Goal: Task Accomplishment & Management: Manage account settings

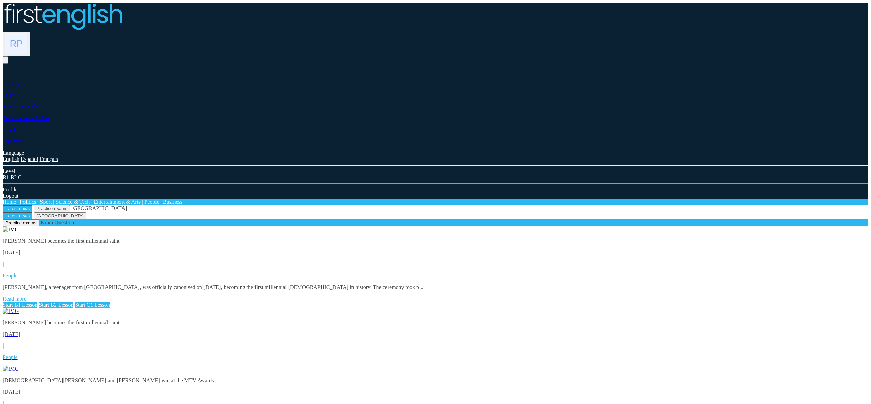
click at [27, 33] on img at bounding box center [16, 44] width 22 height 22
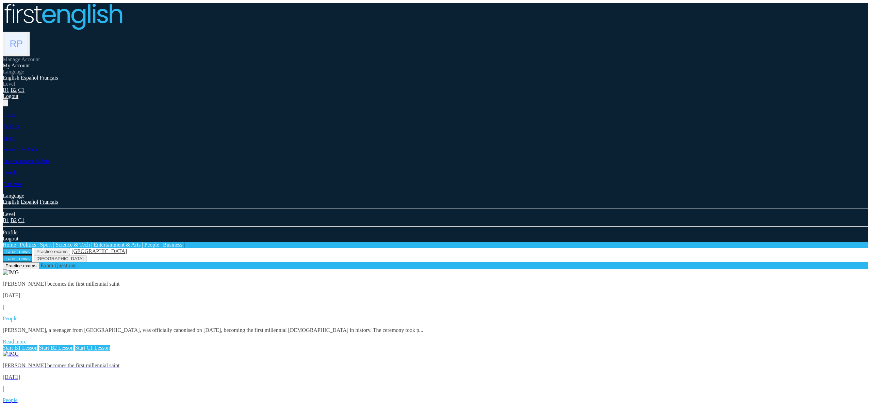
click at [30, 63] on link "My Account" at bounding box center [16, 66] width 27 height 6
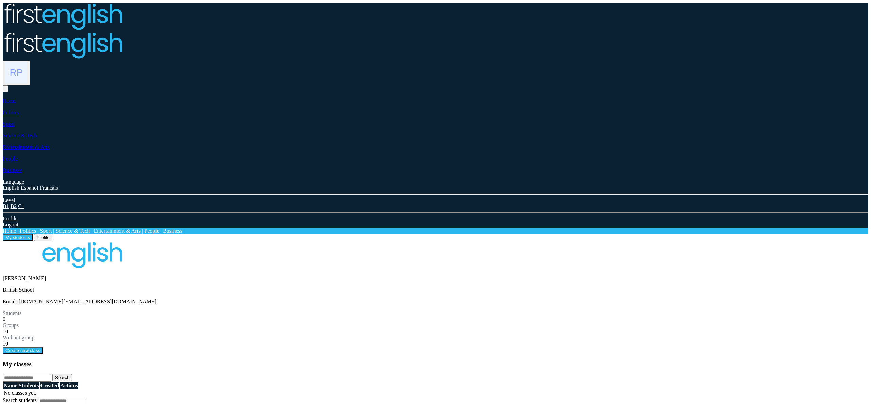
scroll to position [38, 0]
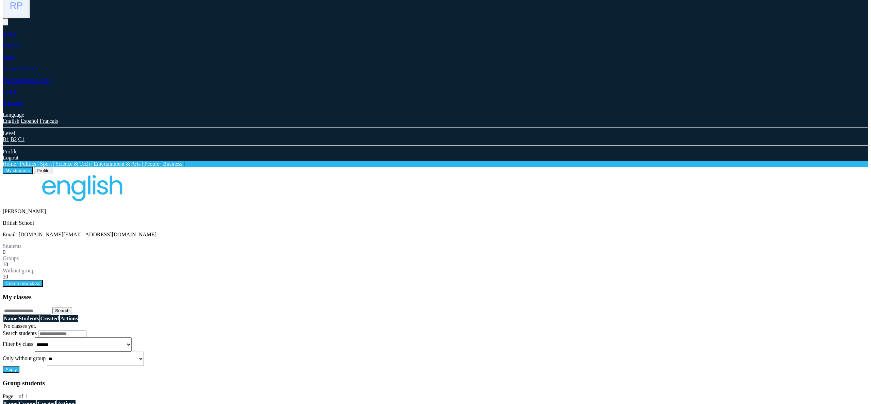
drag, startPoint x: 501, startPoint y: 221, endPoint x: 481, endPoint y: 220, distance: 19.7
drag, startPoint x: 475, startPoint y: 198, endPoint x: 472, endPoint y: 202, distance: 4.8
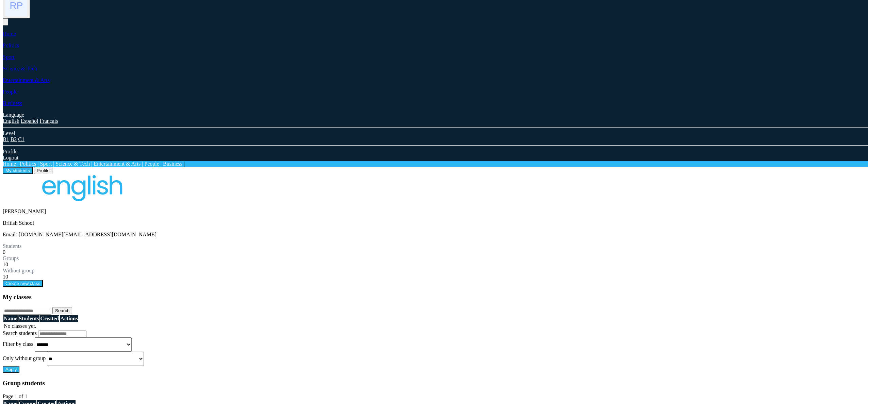
drag, startPoint x: 516, startPoint y: 174, endPoint x: 504, endPoint y: 182, distance: 14.6
drag, startPoint x: 477, startPoint y: 199, endPoint x: 473, endPoint y: 207, distance: 8.8
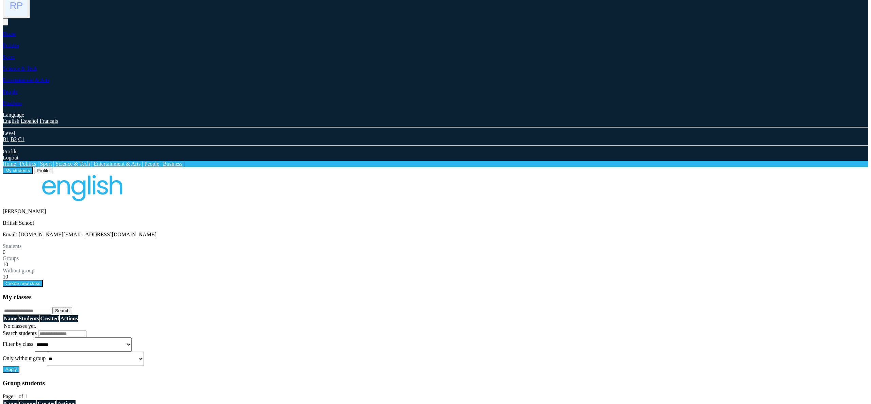
drag, startPoint x: 380, startPoint y: 180, endPoint x: 352, endPoint y: 180, distance: 28.2
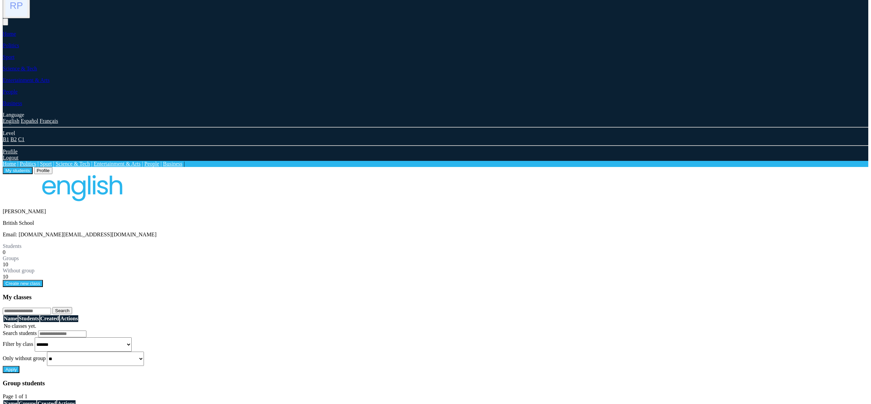
copy h3 "Edit class"
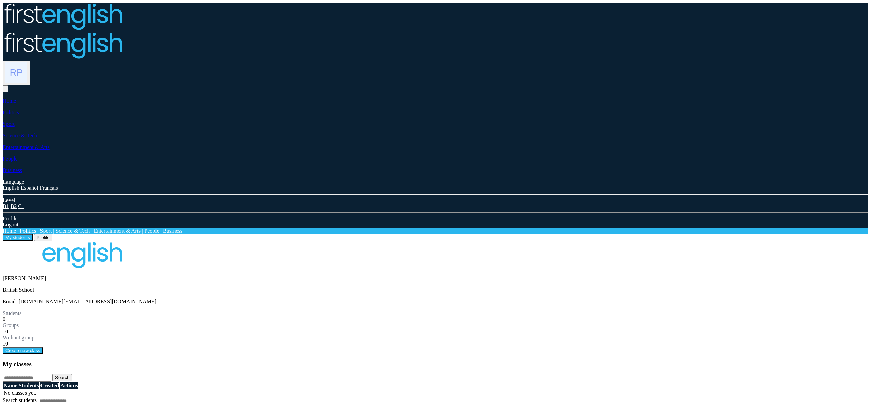
scroll to position [38, 0]
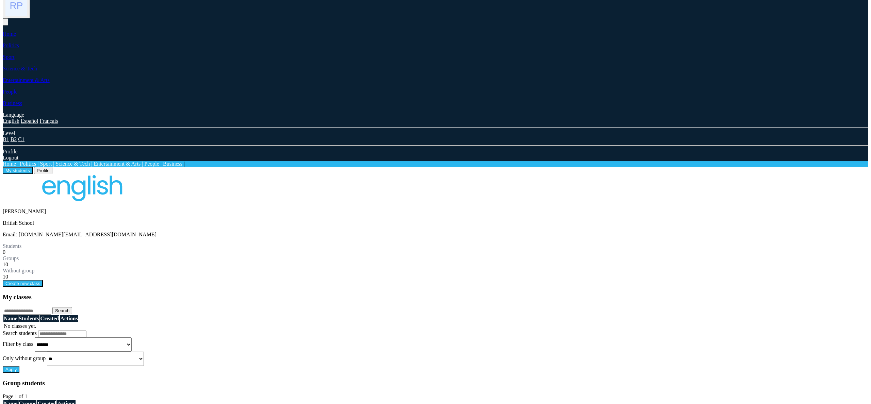
drag, startPoint x: 386, startPoint y: 178, endPoint x: 349, endPoint y: 178, distance: 36.7
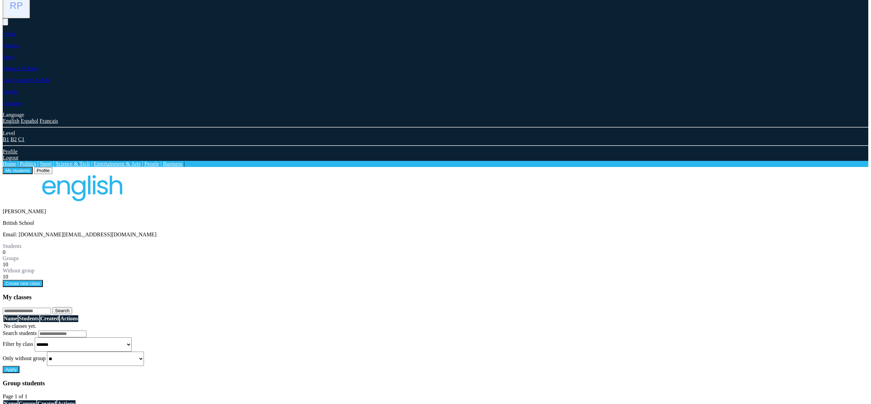
copy h3 "Edit class"
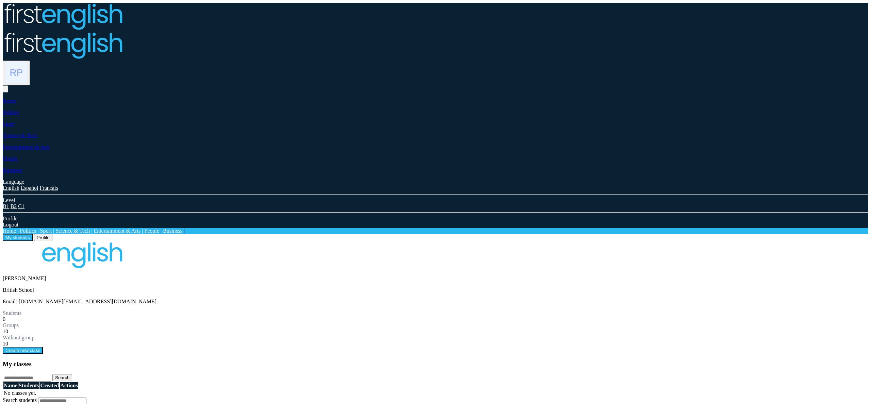
scroll to position [38, 0]
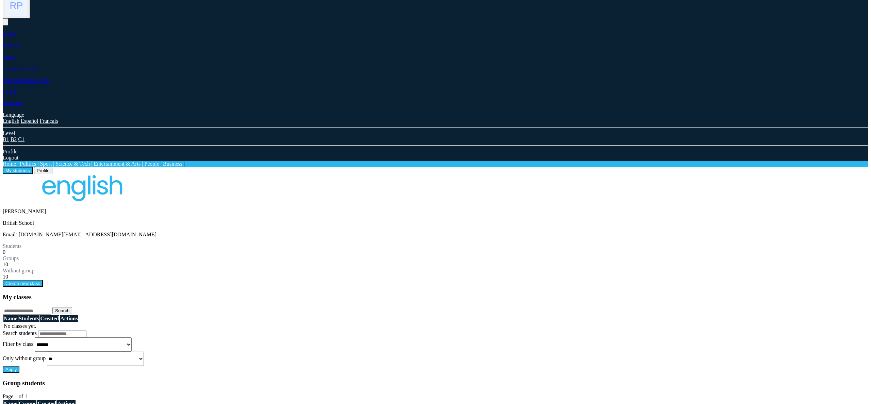
drag, startPoint x: 479, startPoint y: 221, endPoint x: 485, endPoint y: 222, distance: 5.8
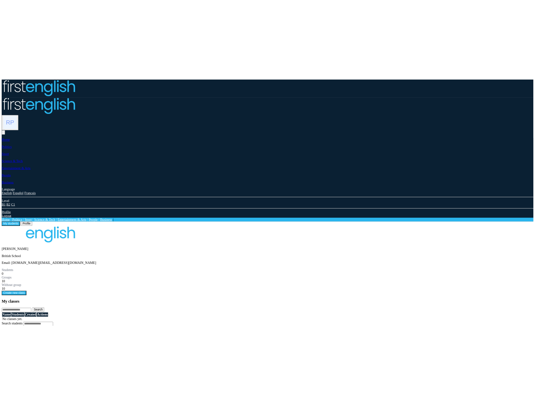
scroll to position [38, 0]
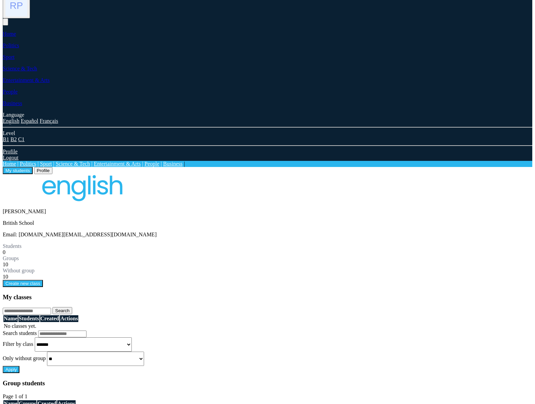
drag, startPoint x: 292, startPoint y: 225, endPoint x: 296, endPoint y: 224, distance: 3.9
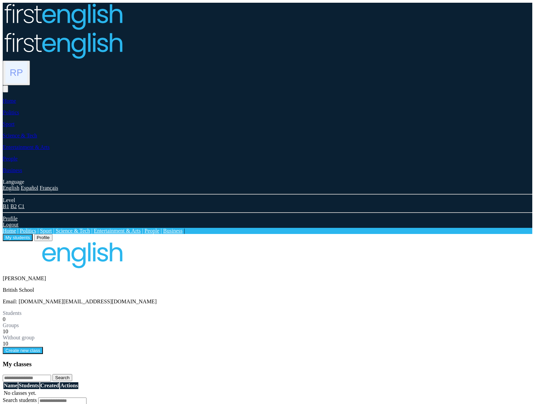
scroll to position [38, 0]
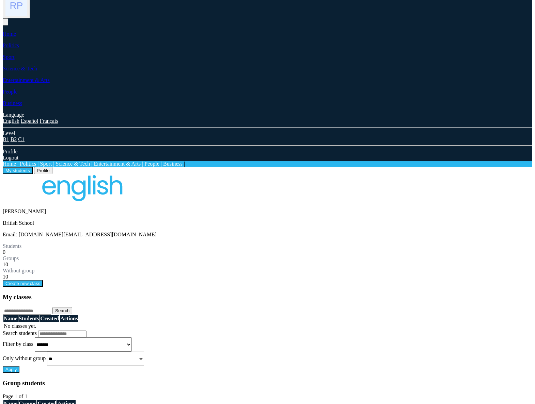
drag, startPoint x: 309, startPoint y: 223, endPoint x: 319, endPoint y: 223, distance: 10.9
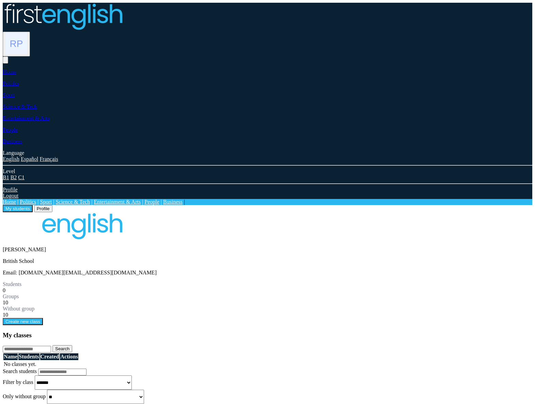
scroll to position [38, 0]
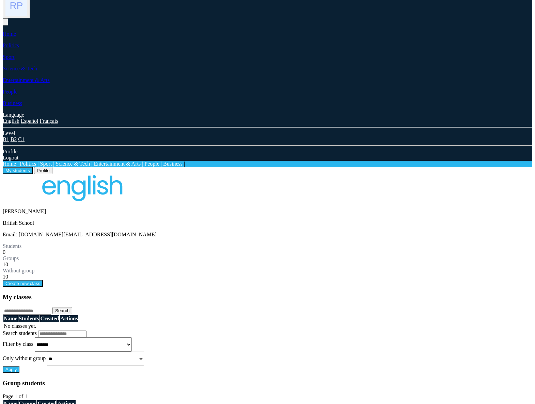
click at [43, 280] on button "Create new class" at bounding box center [23, 283] width 40 height 7
click at [384, 194] on div "[PERSON_NAME] British School Email: [DOMAIN_NAME][EMAIL_ADDRESS][DOMAIN_NAME] S…" at bounding box center [267, 294] width 529 height 241
click at [274, 268] on div "Without group 10" at bounding box center [267, 274] width 529 height 12
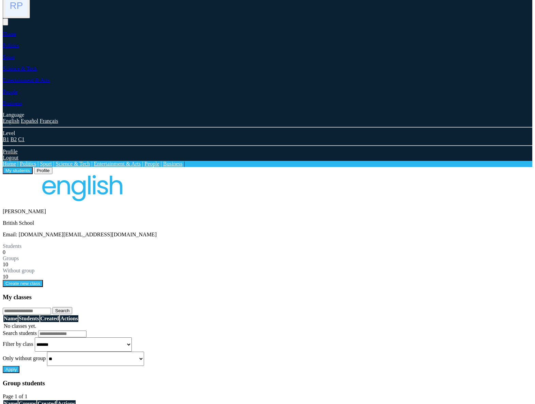
click at [243, 262] on div "10" at bounding box center [267, 265] width 529 height 6
click at [185, 262] on div "10" at bounding box center [267, 265] width 529 height 6
click at [144, 352] on select "** ***" at bounding box center [95, 359] width 97 height 14
click at [46, 356] on label "Only without group" at bounding box center [24, 359] width 43 height 6
click at [43, 280] on button "Create new class" at bounding box center [23, 283] width 40 height 7
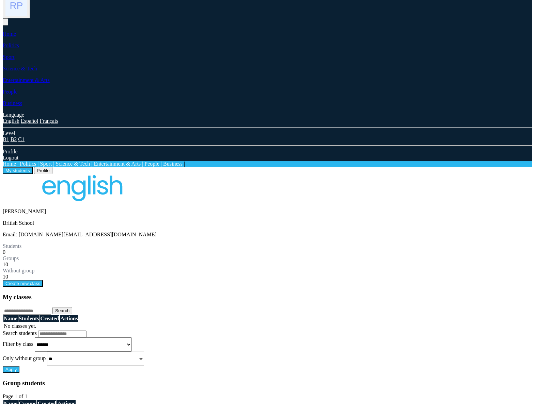
type input "****"
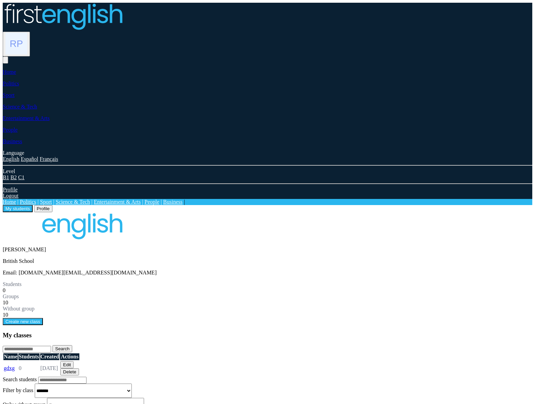
click at [60, 361] on td "[DATE]" at bounding box center [49, 368] width 19 height 15
click at [312, 332] on div "My classes Search Name Students Created Actions gdxg 0 [DATE] Edit [GEOGRAPHIC_…" at bounding box center [267, 354] width 529 height 45
click at [73, 361] on button "Edit" at bounding box center [66, 364] width 13 height 7
type input "****"
drag, startPoint x: 307, startPoint y: 203, endPoint x: 236, endPoint y: 224, distance: 73.2
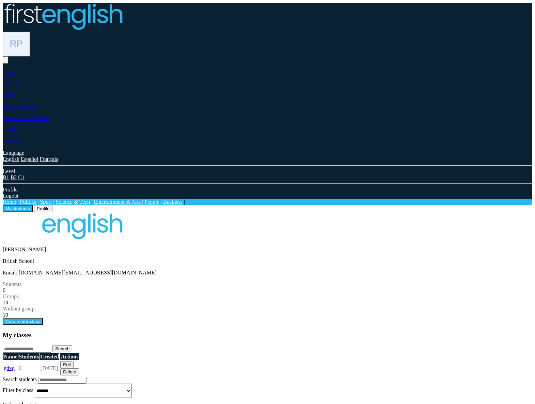
click at [15, 365] on link "gdxg" at bounding box center [9, 368] width 11 height 6
drag, startPoint x: 306, startPoint y: 325, endPoint x: 308, endPoint y: 322, distance: 4.2
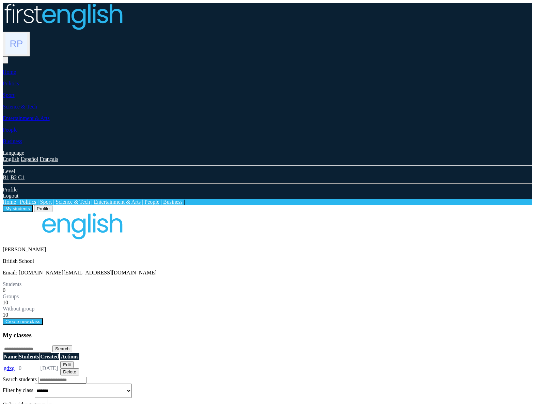
select select "*"
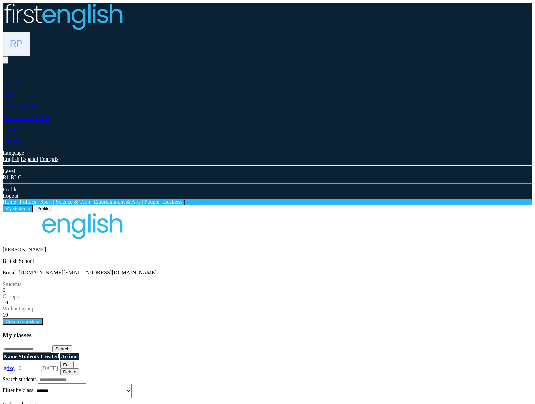
click at [52, 205] on button "Profile" at bounding box center [43, 208] width 18 height 7
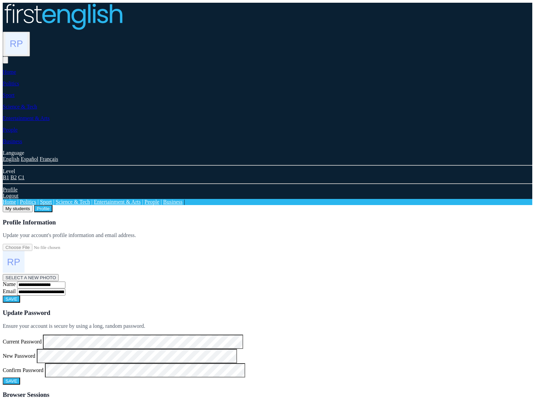
click at [33, 205] on button "My students" at bounding box center [18, 208] width 30 height 7
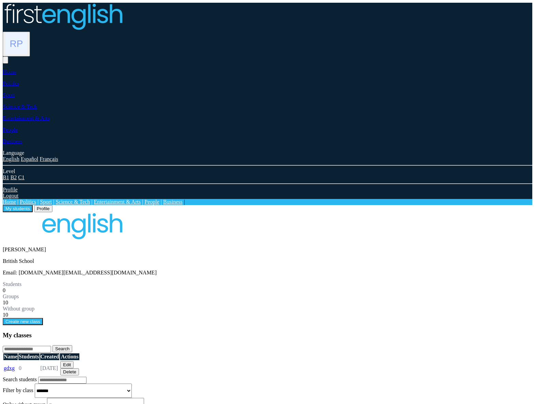
click at [52, 205] on span "My students Profile" at bounding box center [28, 208] width 50 height 6
drag, startPoint x: 117, startPoint y: 283, endPoint x: 68, endPoint y: 279, distance: 48.8
copy h3 "Group students"
drag, startPoint x: 105, startPoint y: 174, endPoint x: 64, endPoint y: 174, distance: 41.5
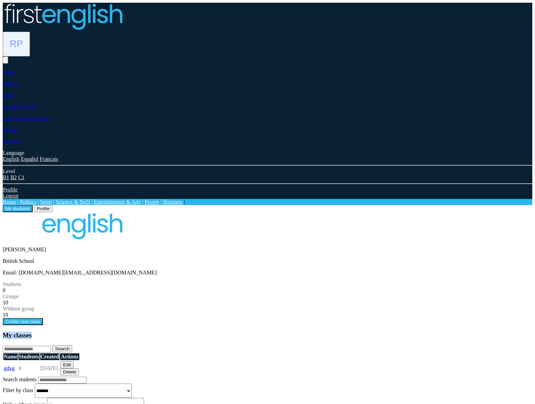
click at [65, 332] on div "My classes Search Name Students Created Actions gdxg 0 [DATE] Edit [GEOGRAPHIC_…" at bounding box center [267, 354] width 529 height 45
copy h3 "My classes"
